Goal: Task Accomplishment & Management: Manage account settings

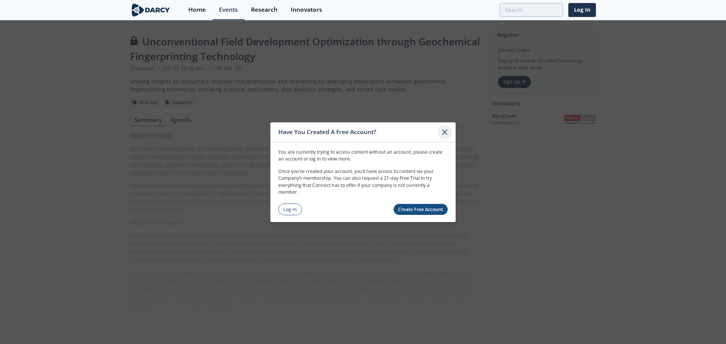
click at [446, 131] on icon at bounding box center [444, 131] width 9 height 9
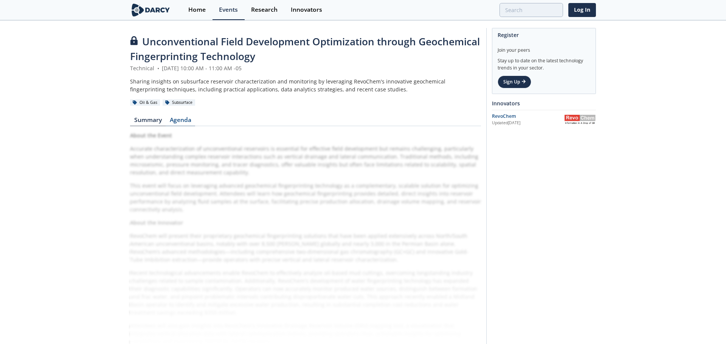
click at [178, 120] on link "Agenda" at bounding box center [180, 121] width 29 height 9
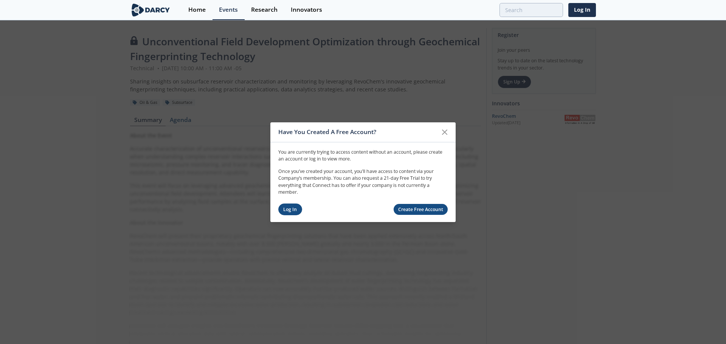
click at [288, 212] on link "Log In" at bounding box center [290, 210] width 24 height 12
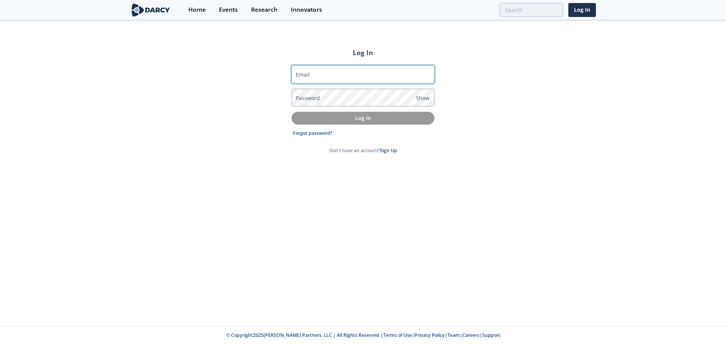
click at [389, 76] on input "Email" at bounding box center [363, 74] width 143 height 18
type input "linda.montilla@ecopetrol.com.co"
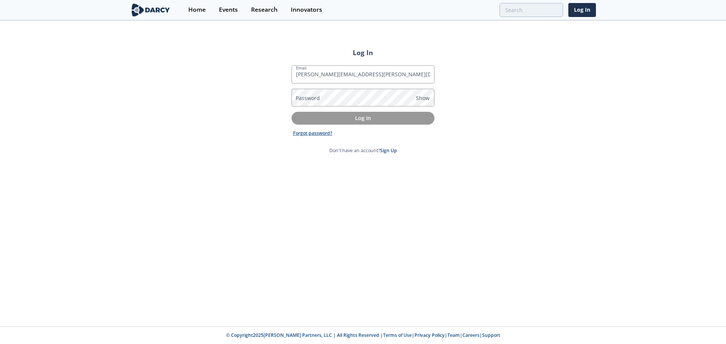
click at [328, 135] on link "Forgot password?" at bounding box center [312, 133] width 39 height 7
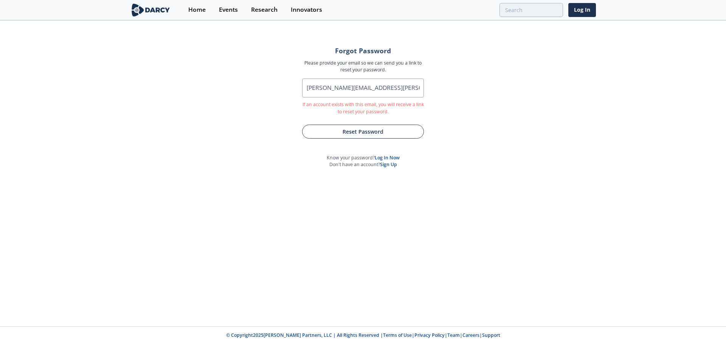
click at [397, 133] on button "Reset Password" at bounding box center [363, 132] width 122 height 14
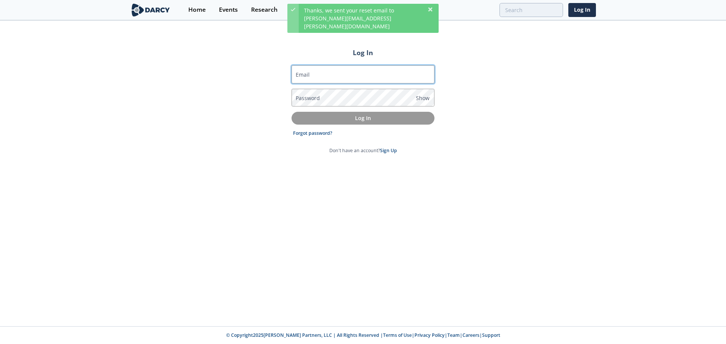
click at [363, 76] on input "Email" at bounding box center [363, 74] width 143 height 18
type input "linda.montilla@ecopetrol.com.co"
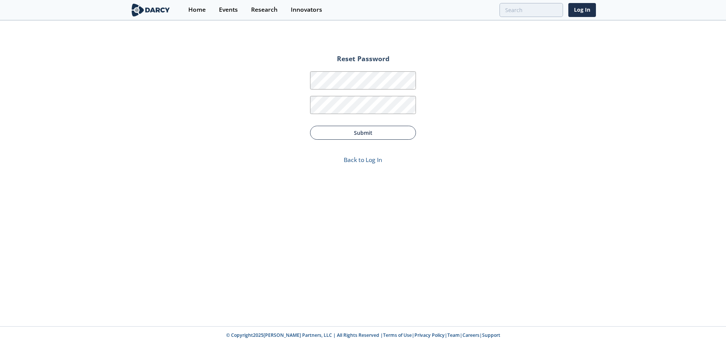
click at [374, 132] on button "Submit" at bounding box center [363, 133] width 106 height 14
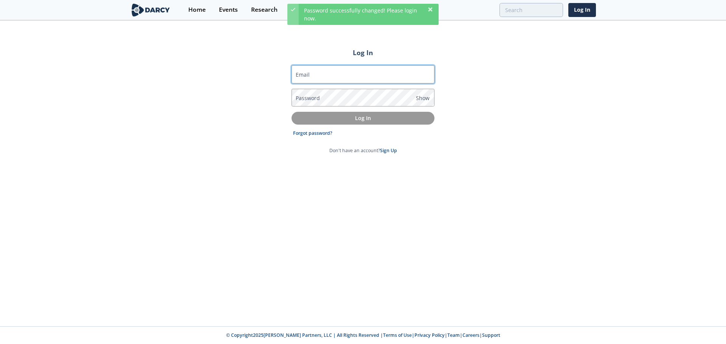
click at [346, 70] on input "Email" at bounding box center [363, 74] width 143 height 18
type input "linda.montilla@ecopetrol.com.co"
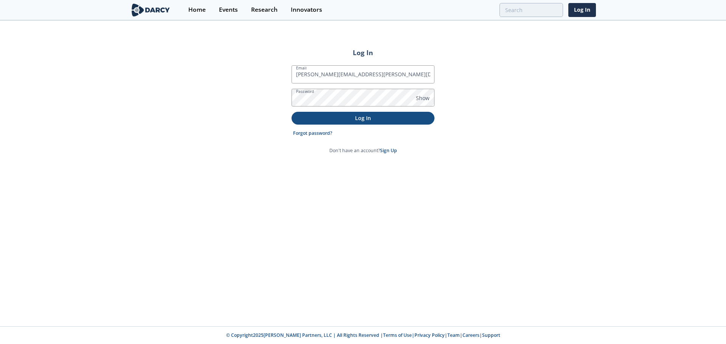
click at [386, 116] on p "Log In" at bounding box center [363, 118] width 132 height 8
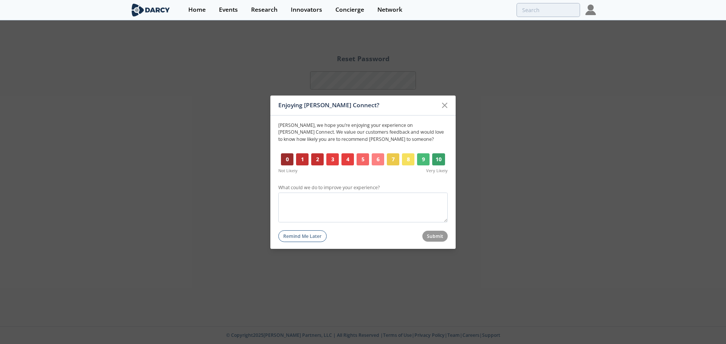
drag, startPoint x: 439, startPoint y: 161, endPoint x: 447, endPoint y: 171, distance: 13.1
click at [440, 161] on button "10" at bounding box center [438, 160] width 13 height 12
click at [430, 237] on button "Submit" at bounding box center [435, 236] width 26 height 11
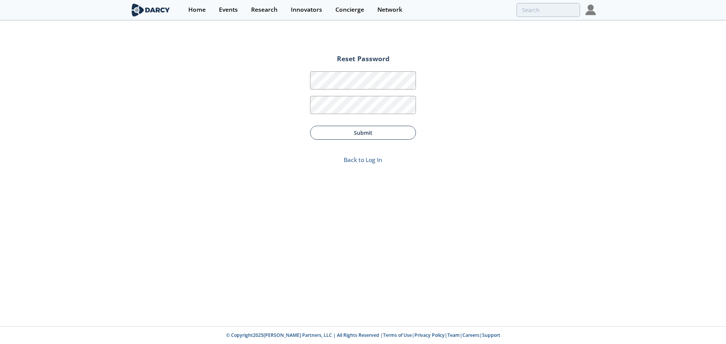
click at [380, 136] on button "Submit" at bounding box center [363, 133] width 106 height 14
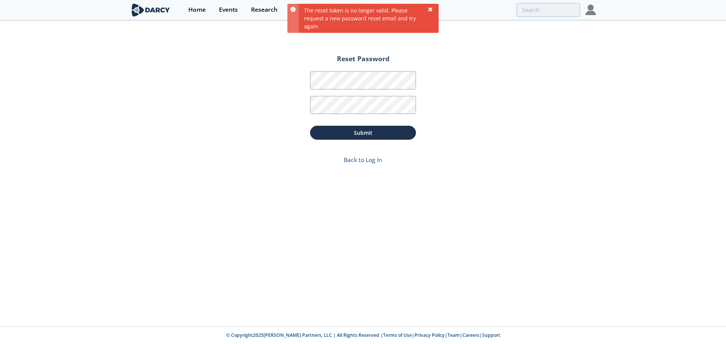
click at [433, 7] on icon at bounding box center [430, 9] width 6 height 6
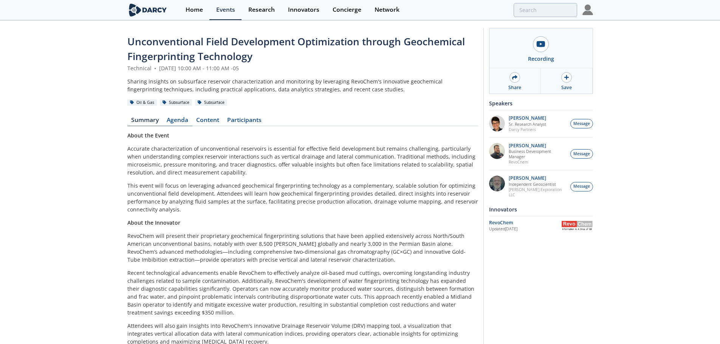
click at [175, 124] on link "Agenda" at bounding box center [177, 121] width 29 height 9
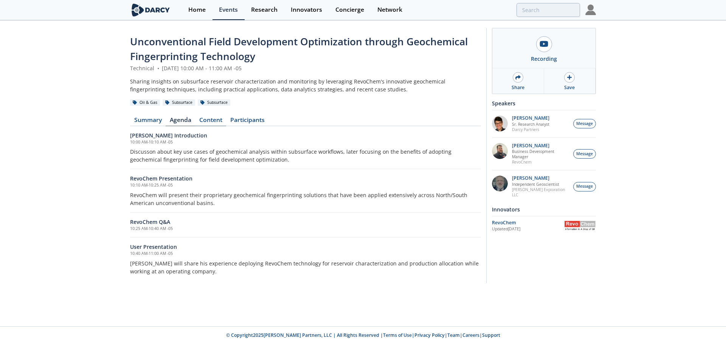
click at [207, 120] on link "Content" at bounding box center [210, 121] width 31 height 9
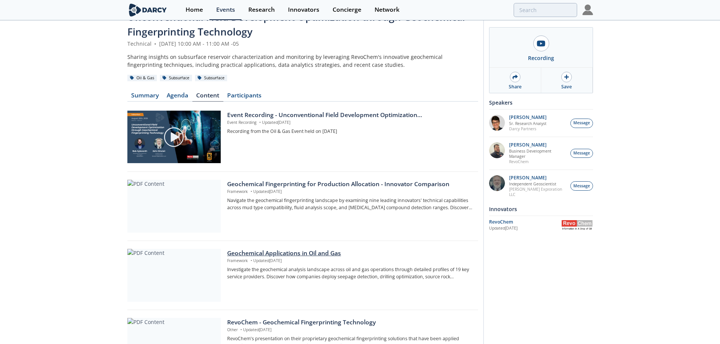
scroll to position [38, 0]
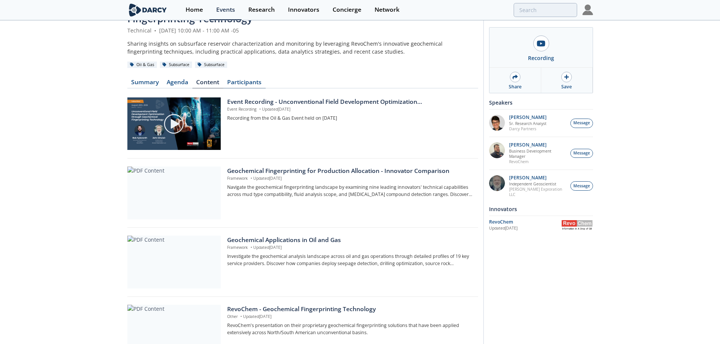
click at [243, 81] on link "Participants" at bounding box center [244, 83] width 42 height 9
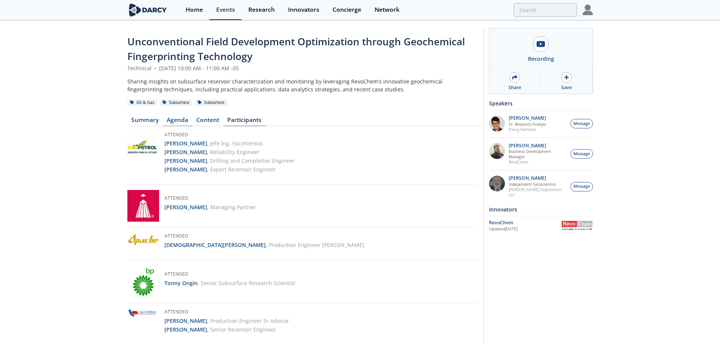
click at [179, 120] on link "Agenda" at bounding box center [177, 121] width 29 height 9
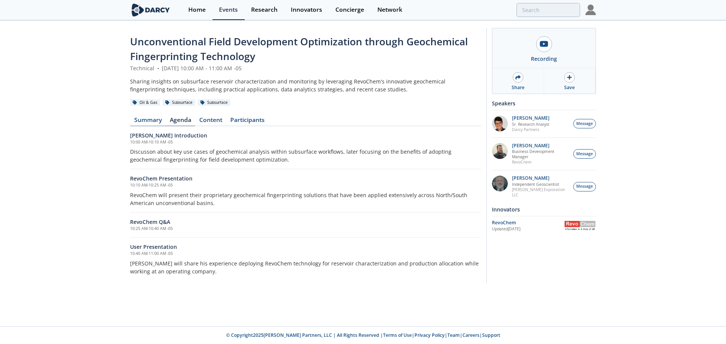
click at [143, 119] on link "Summary" at bounding box center [148, 121] width 36 height 9
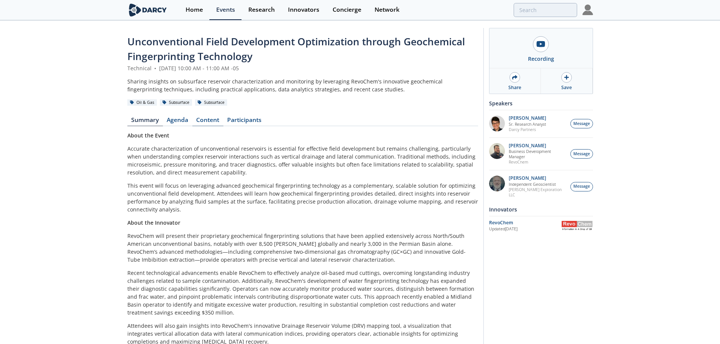
click at [218, 119] on link "Content" at bounding box center [207, 121] width 31 height 9
